Goal: Task Accomplishment & Management: Complete application form

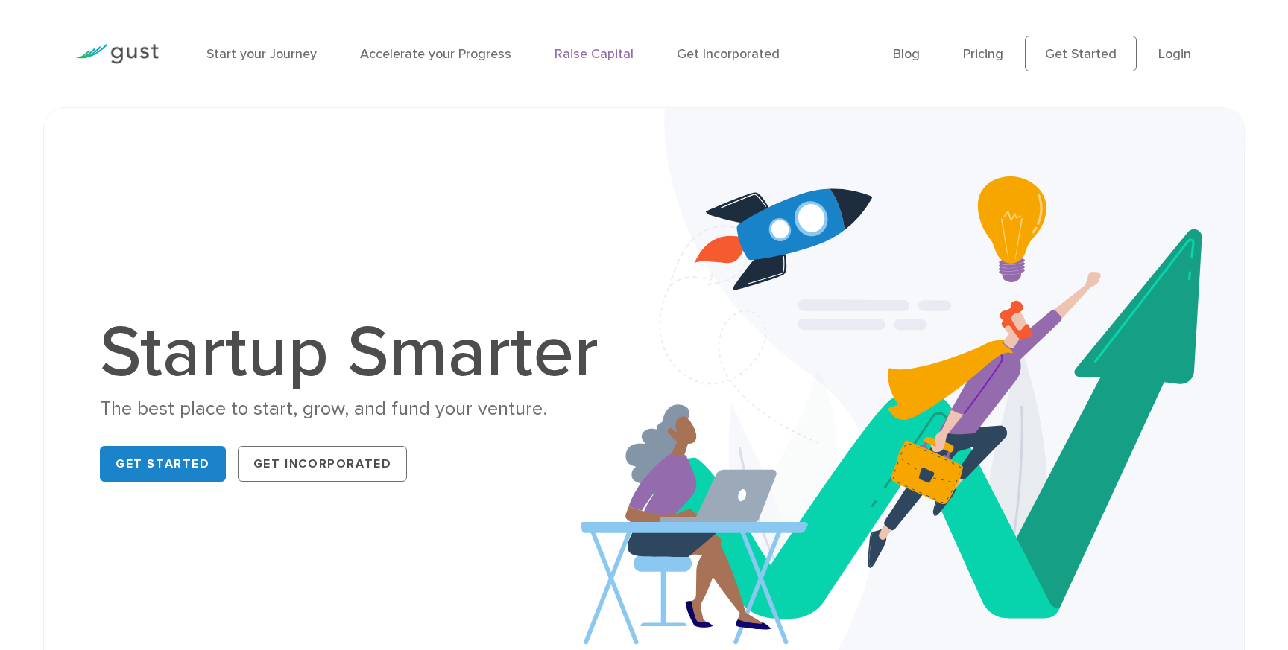
click at [586, 53] on link "Raise Capital" at bounding box center [593, 54] width 79 height 16
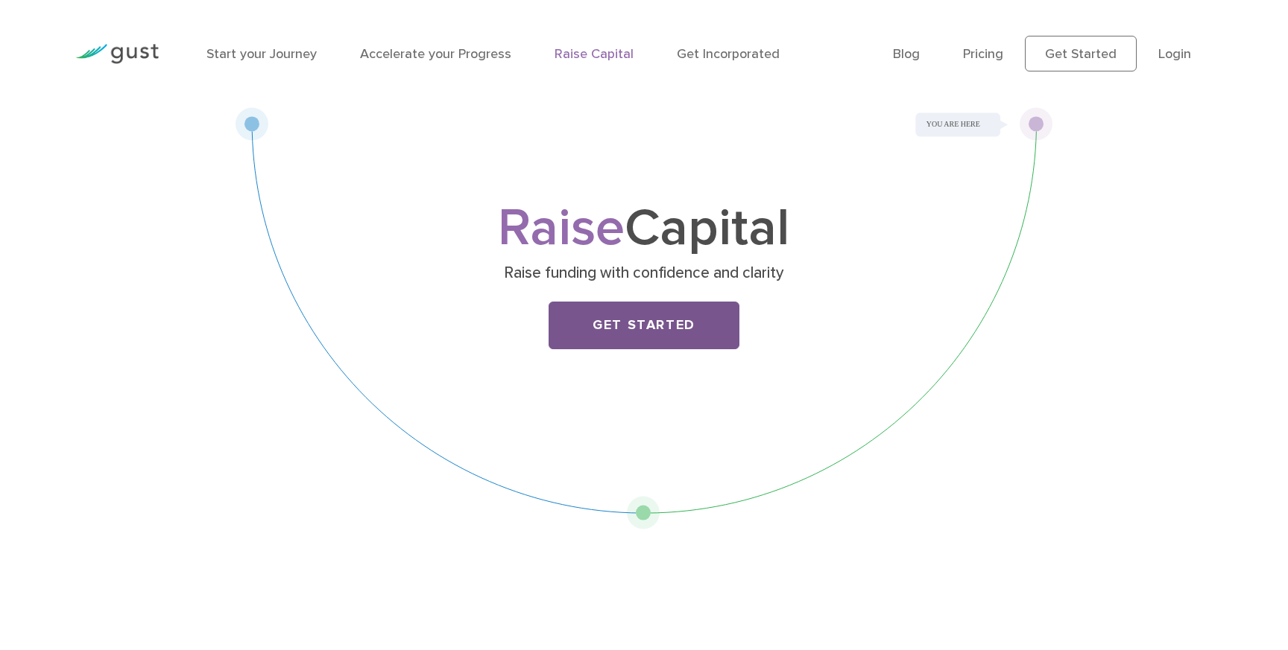
click at [668, 327] on link "Get Started" at bounding box center [643, 326] width 191 height 48
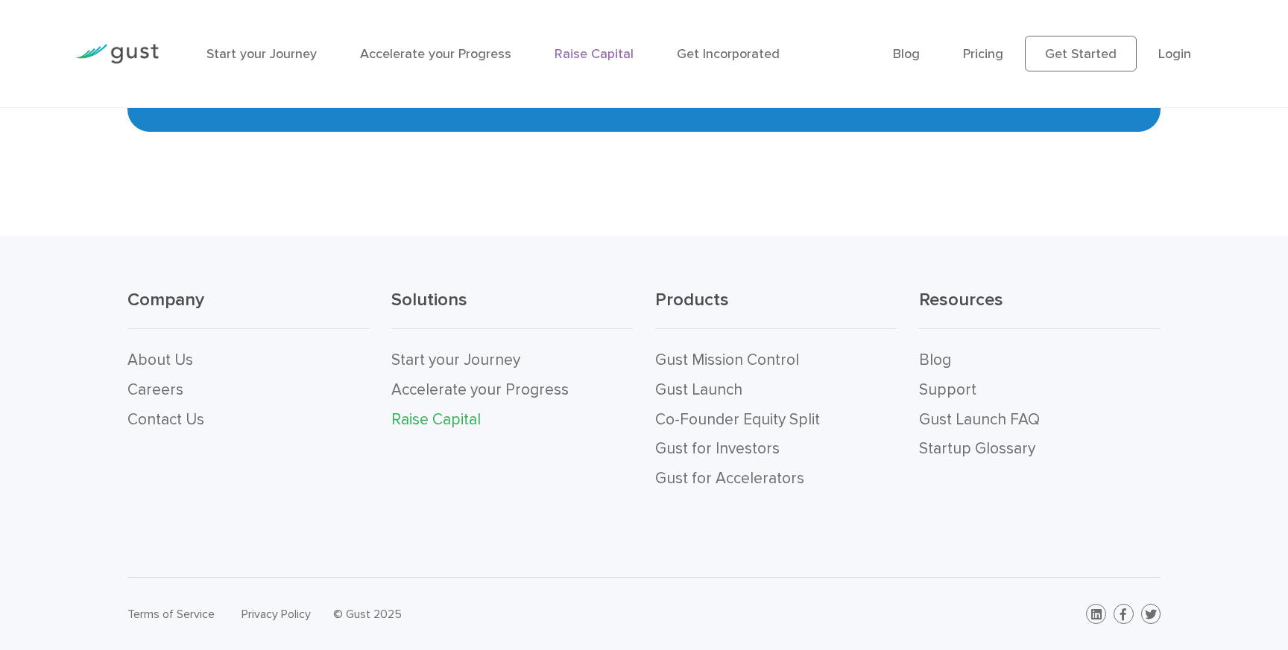
scroll to position [3056, 0]
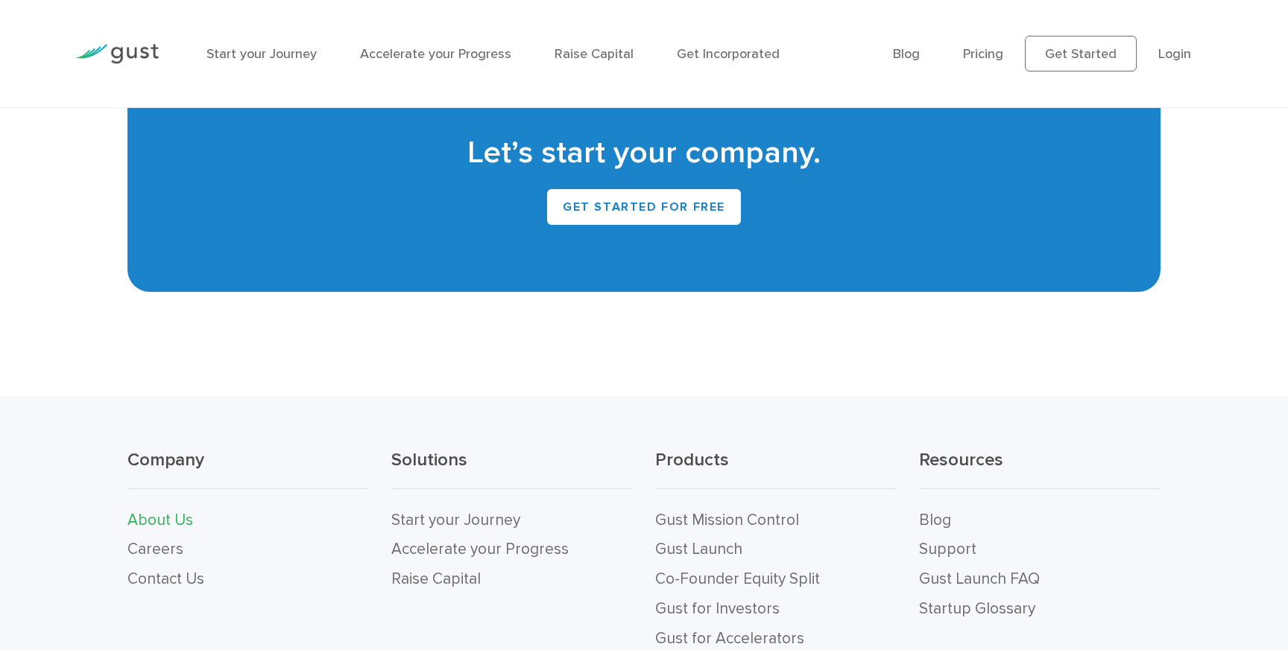
scroll to position [1538, 0]
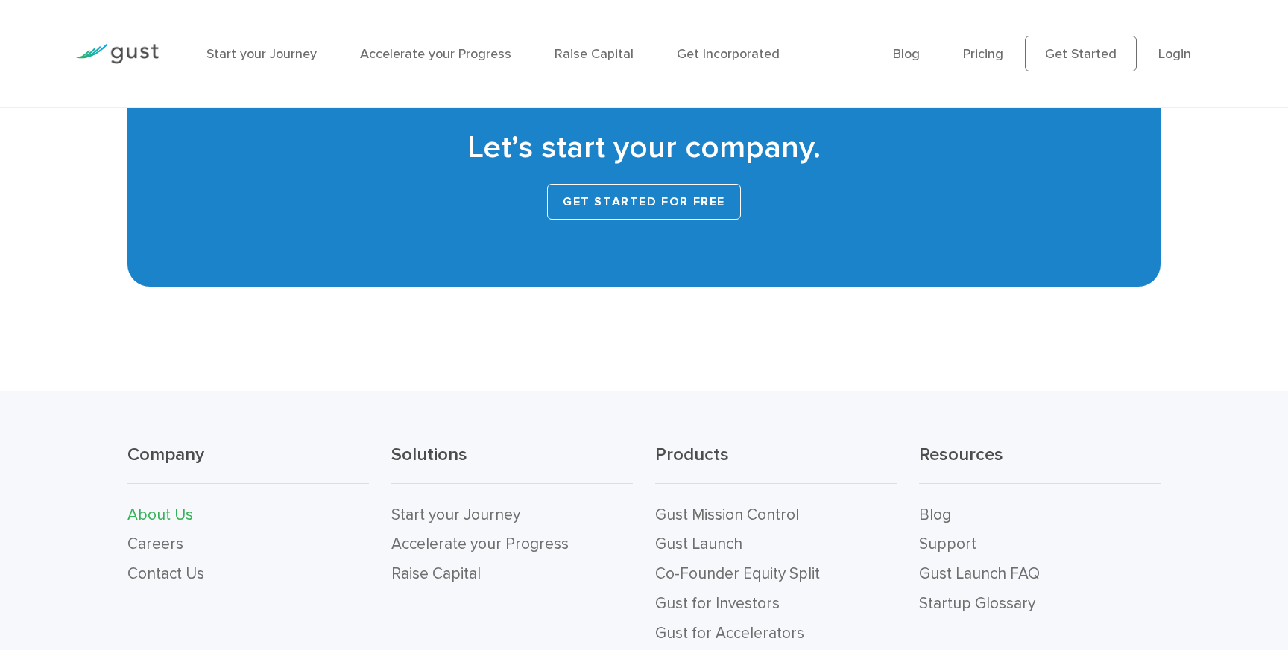
click at [677, 203] on link "Get Started for Free" at bounding box center [644, 202] width 194 height 36
